Goal: Task Accomplishment & Management: Manage account settings

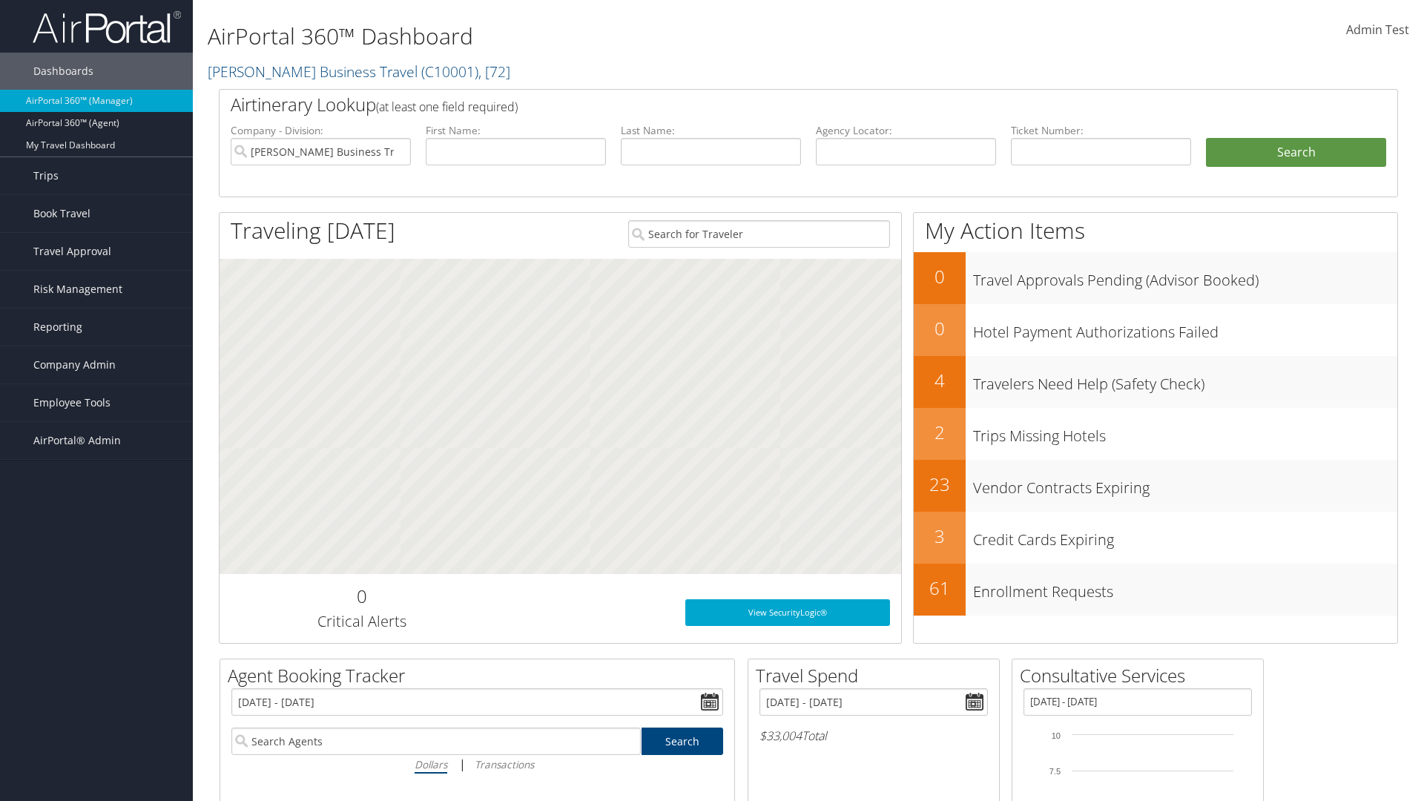
click at [96, 365] on span "Company Admin" at bounding box center [74, 364] width 82 height 37
click at [0, 0] on link "Report Settings" at bounding box center [0, 0] width 0 height 0
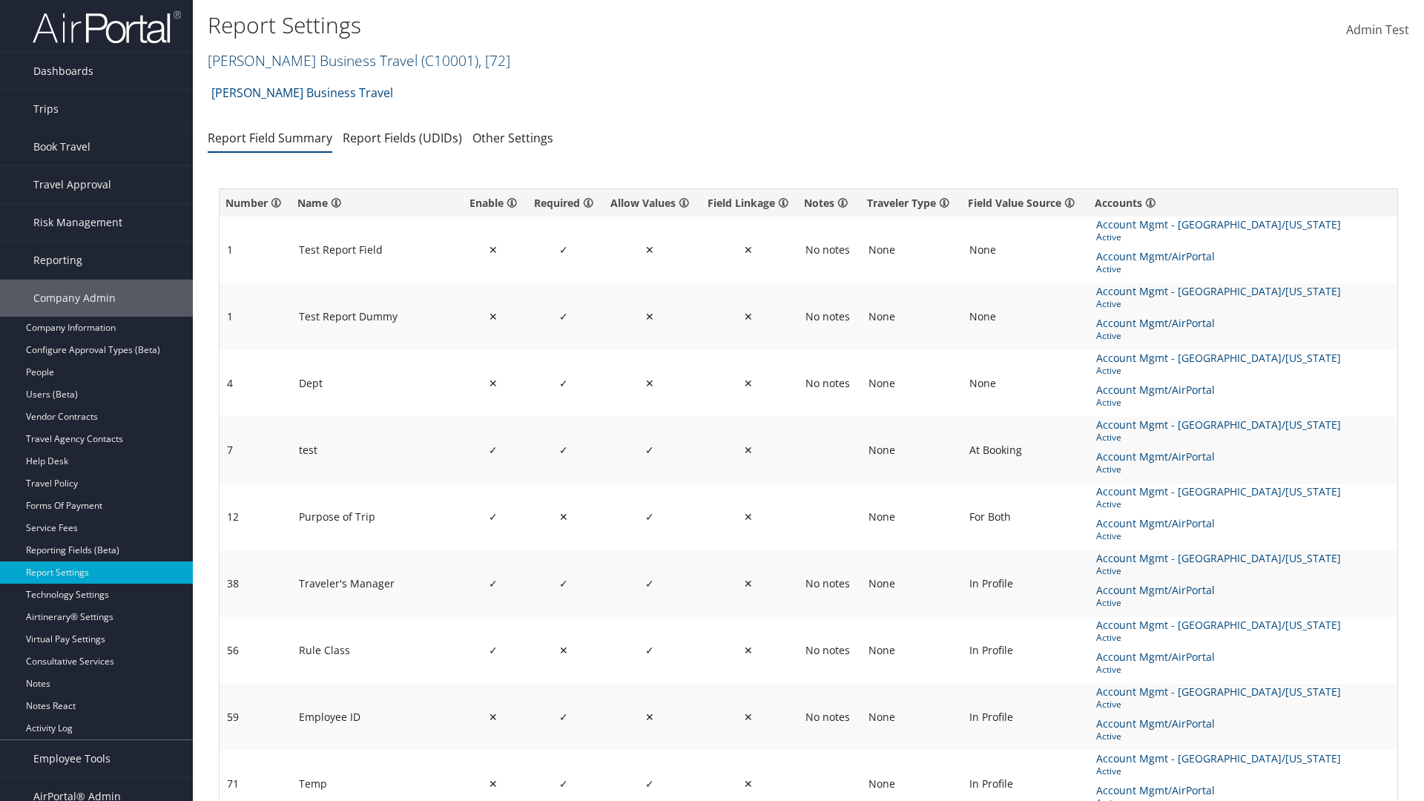
click at [306, 60] on link "Christopherson Business Travel ( C10001 ) , [ 72 ]" at bounding box center [359, 60] width 303 height 20
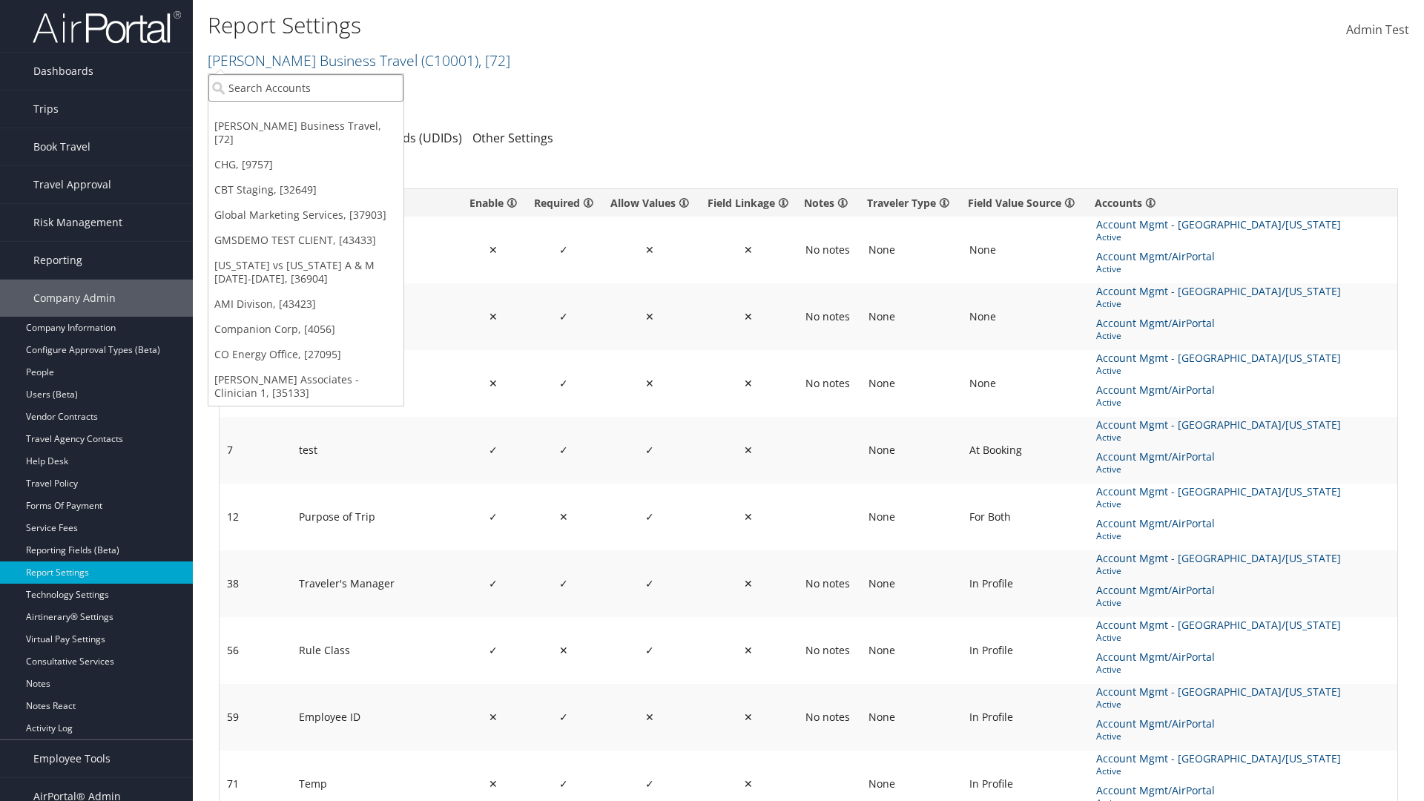
click at [306, 88] on input "search" at bounding box center [305, 87] width 195 height 27
type input "CBTSTG"
click at [306, 115] on div "CBT Staging (CBTSTG), [32649]" at bounding box center [305, 114] width 211 height 13
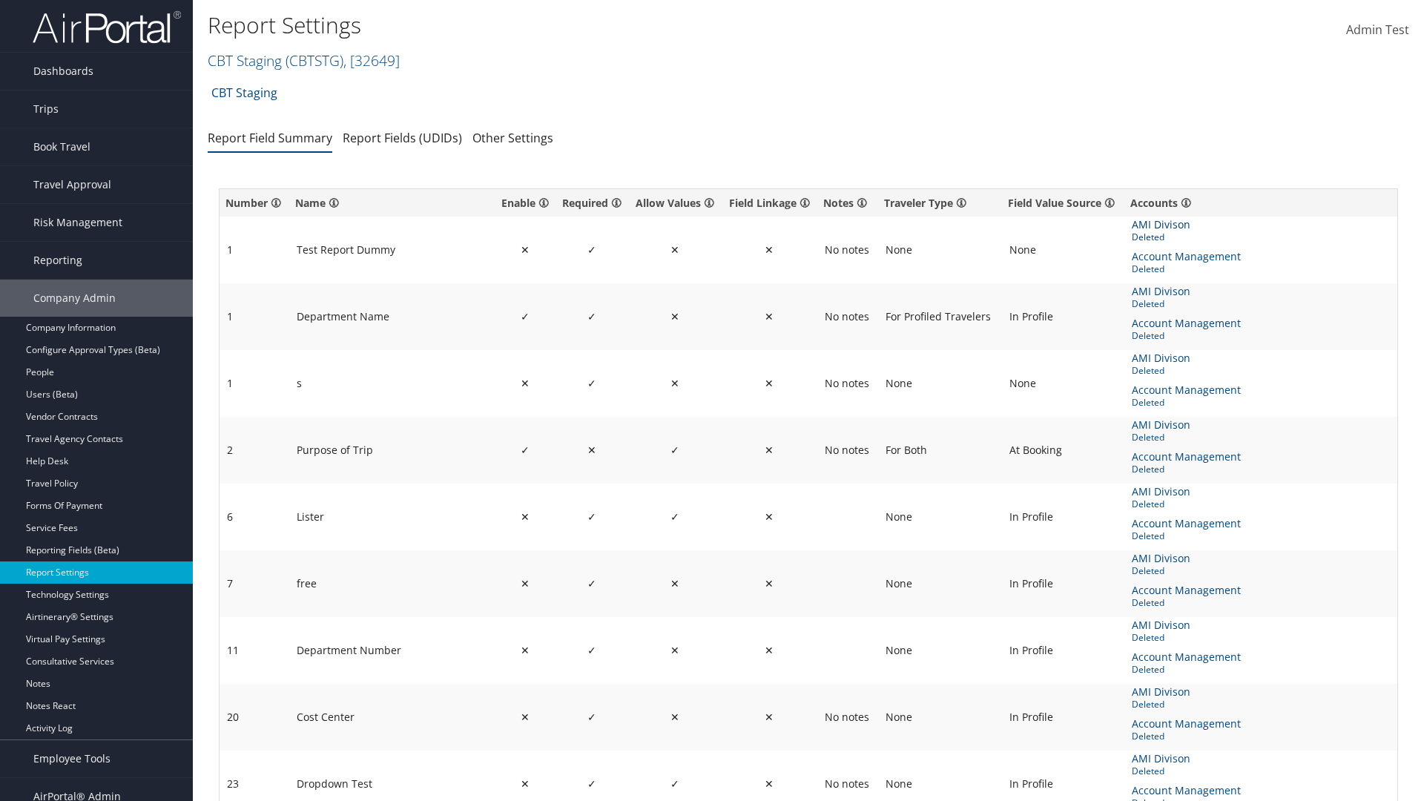
click at [1160, 225] on span "AMI Divison" at bounding box center [1163, 225] width 62 height 16
